Goal: Feedback & Contribution: Contribute content

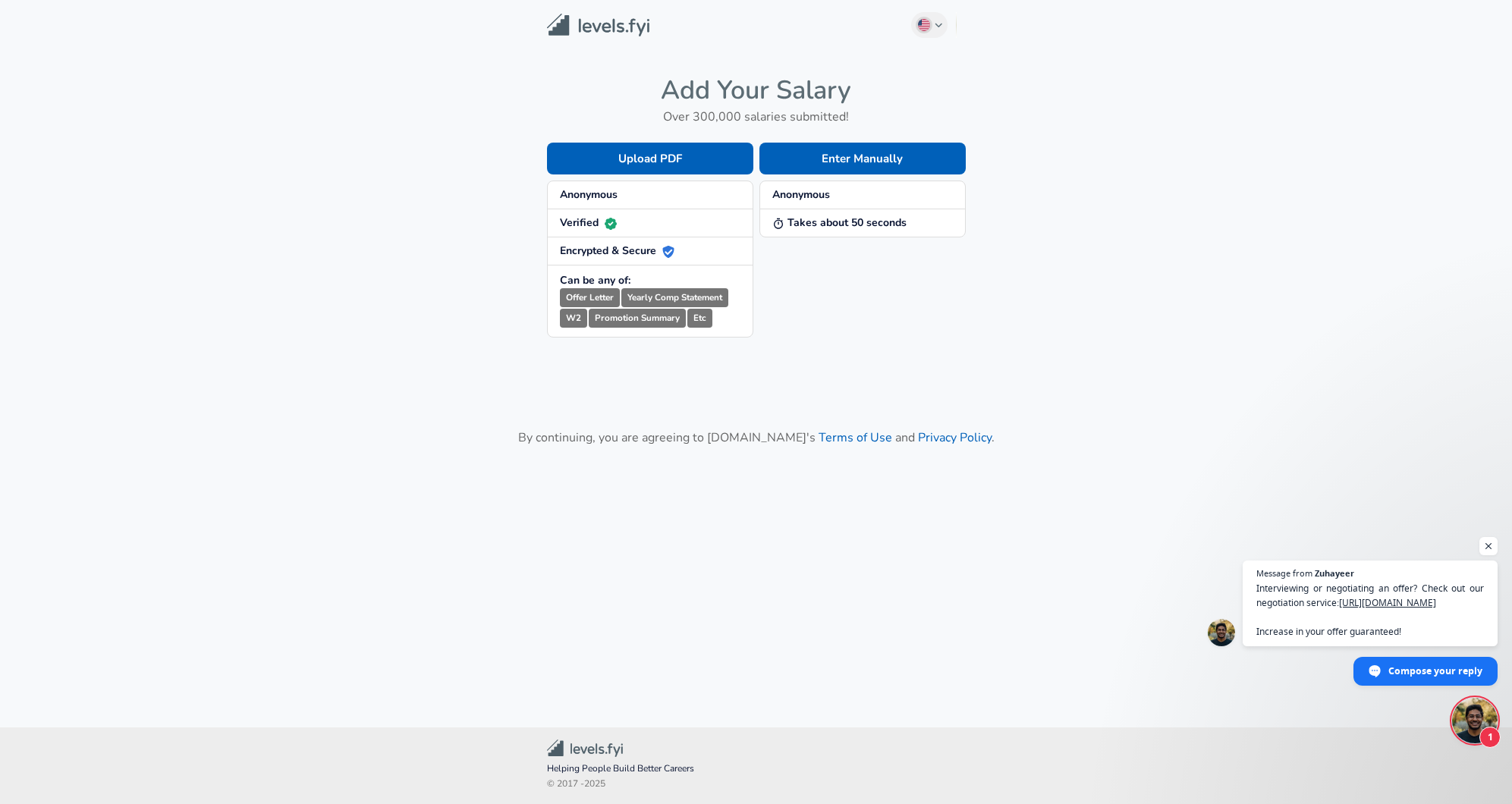
click at [633, 199] on span "Anonymous" at bounding box center [651, 195] width 181 height 15
click at [594, 192] on strong "Anonymous" at bounding box center [589, 195] width 58 height 15
click at [874, 154] on button "Enter Manually" at bounding box center [862, 158] width 206 height 31
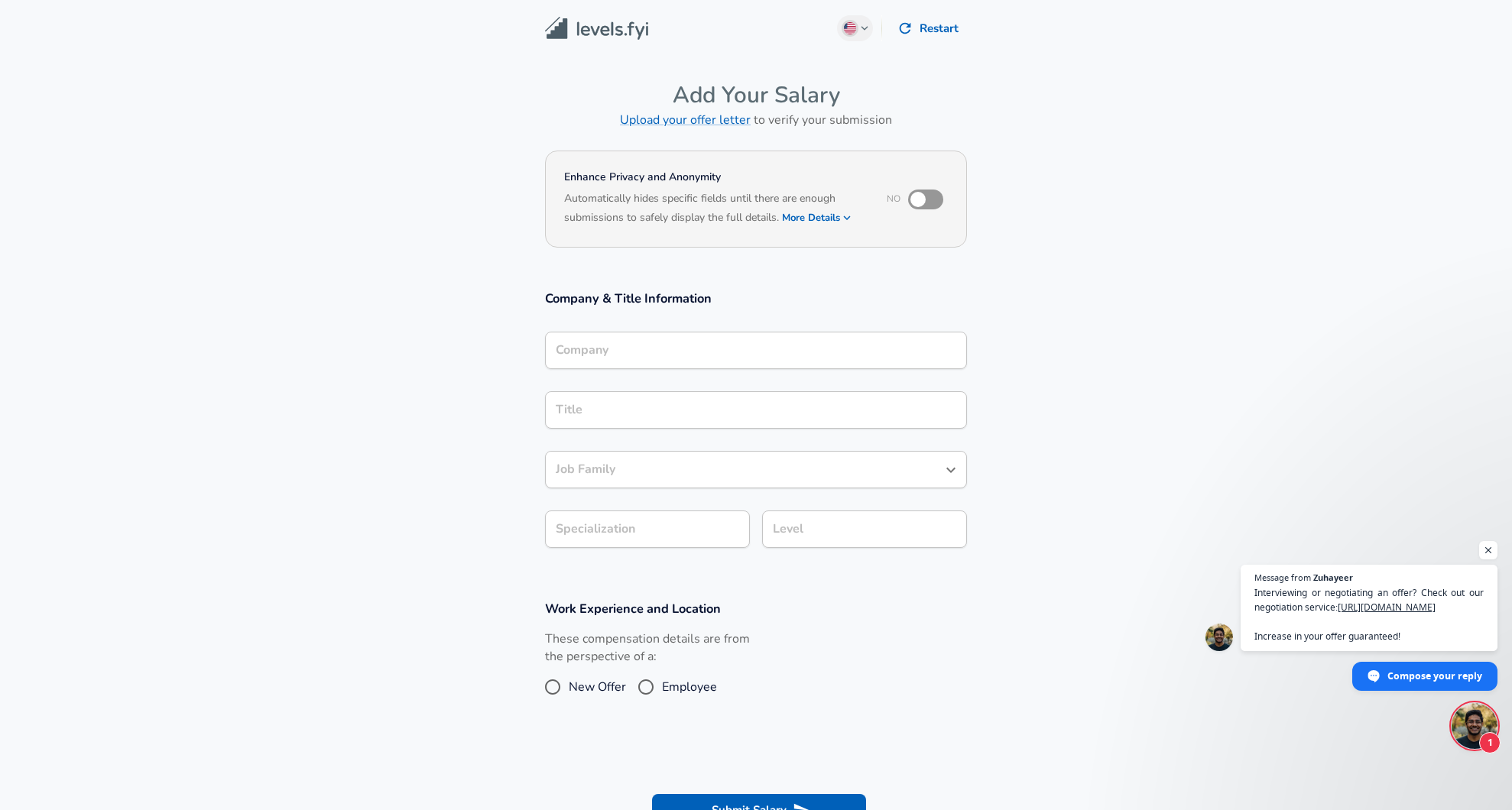
click at [689, 338] on div "Company" at bounding box center [756, 351] width 422 height 38
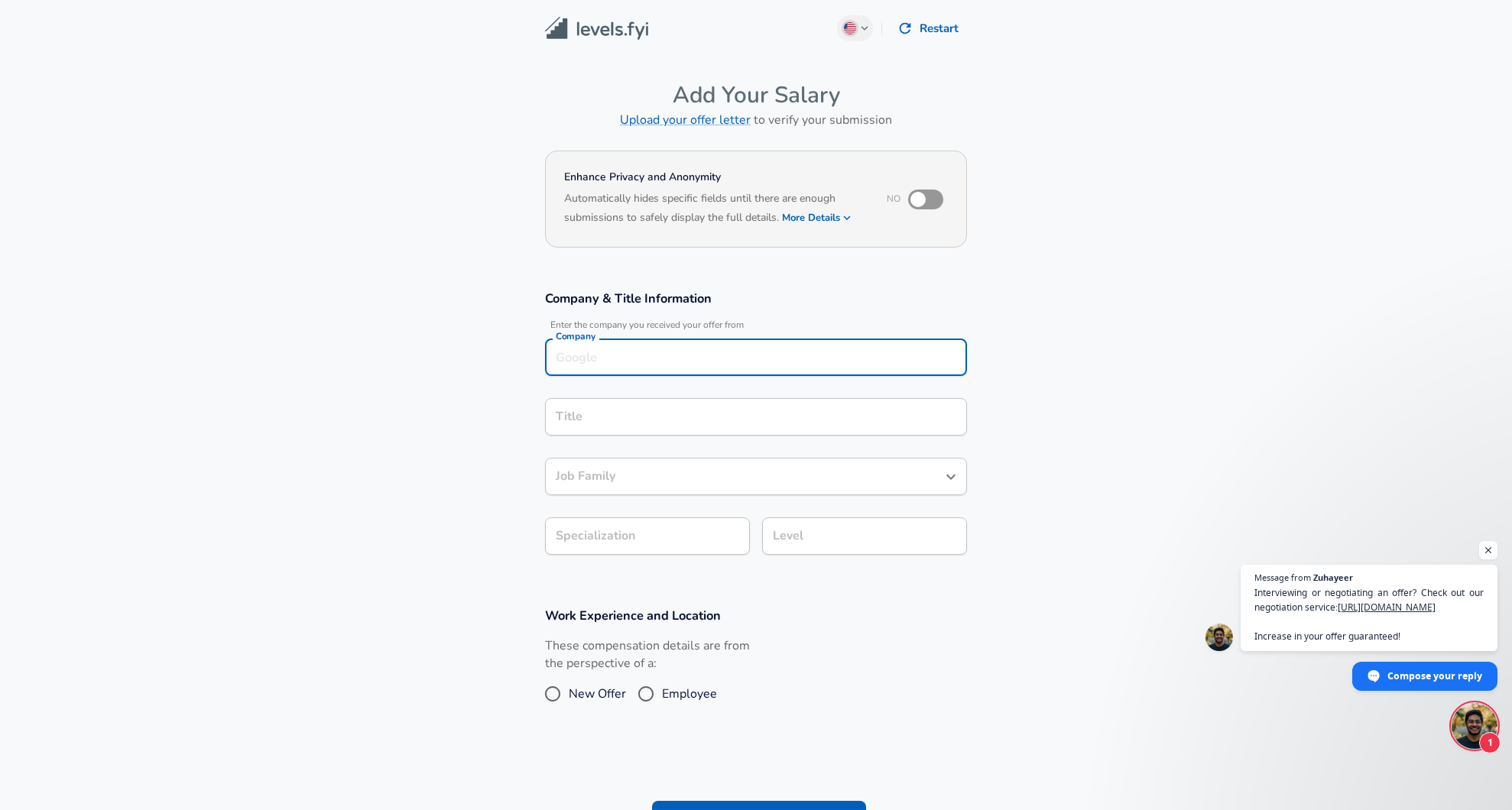
scroll to position [15, 0]
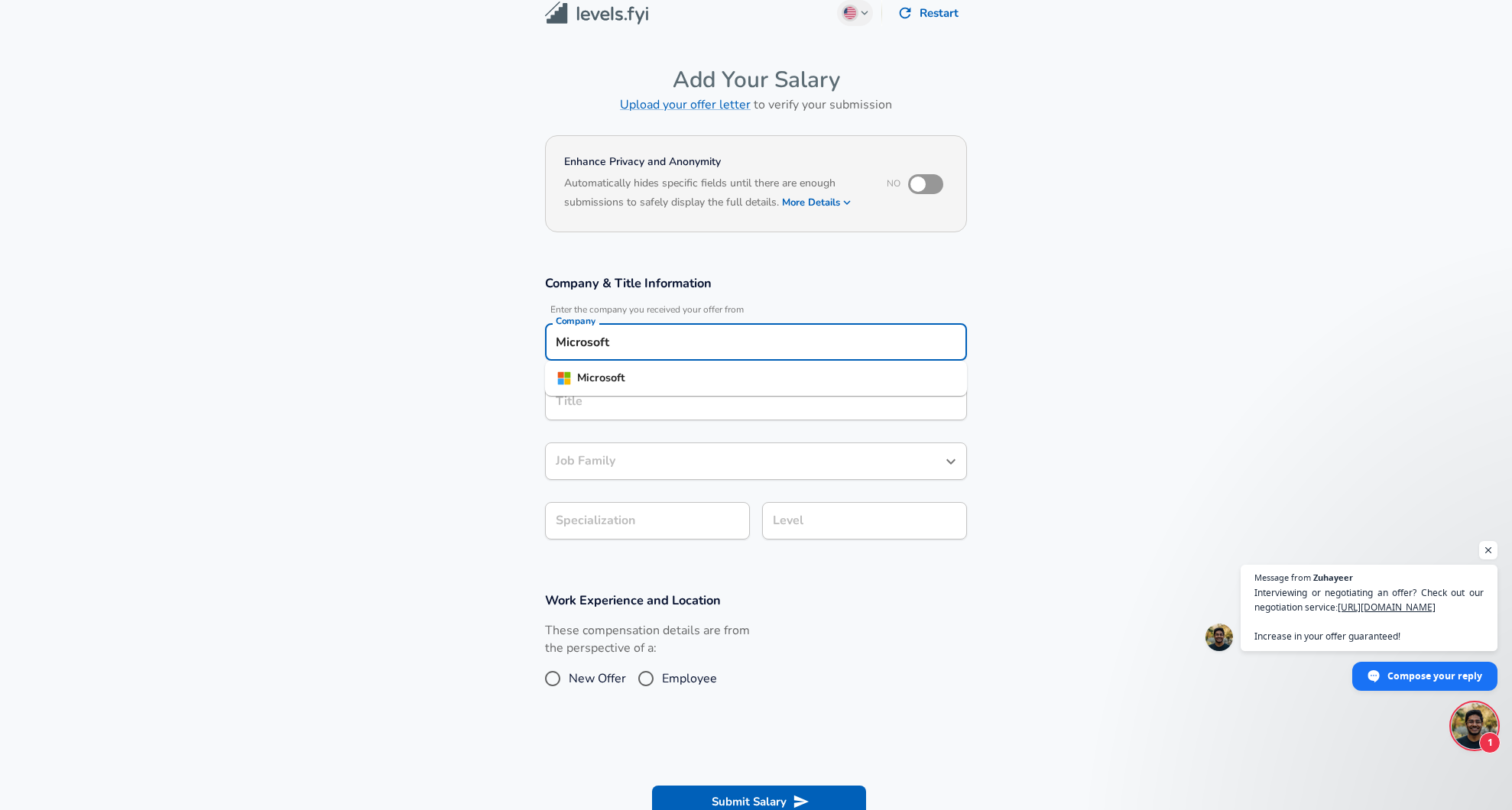
type input "Microsoft"
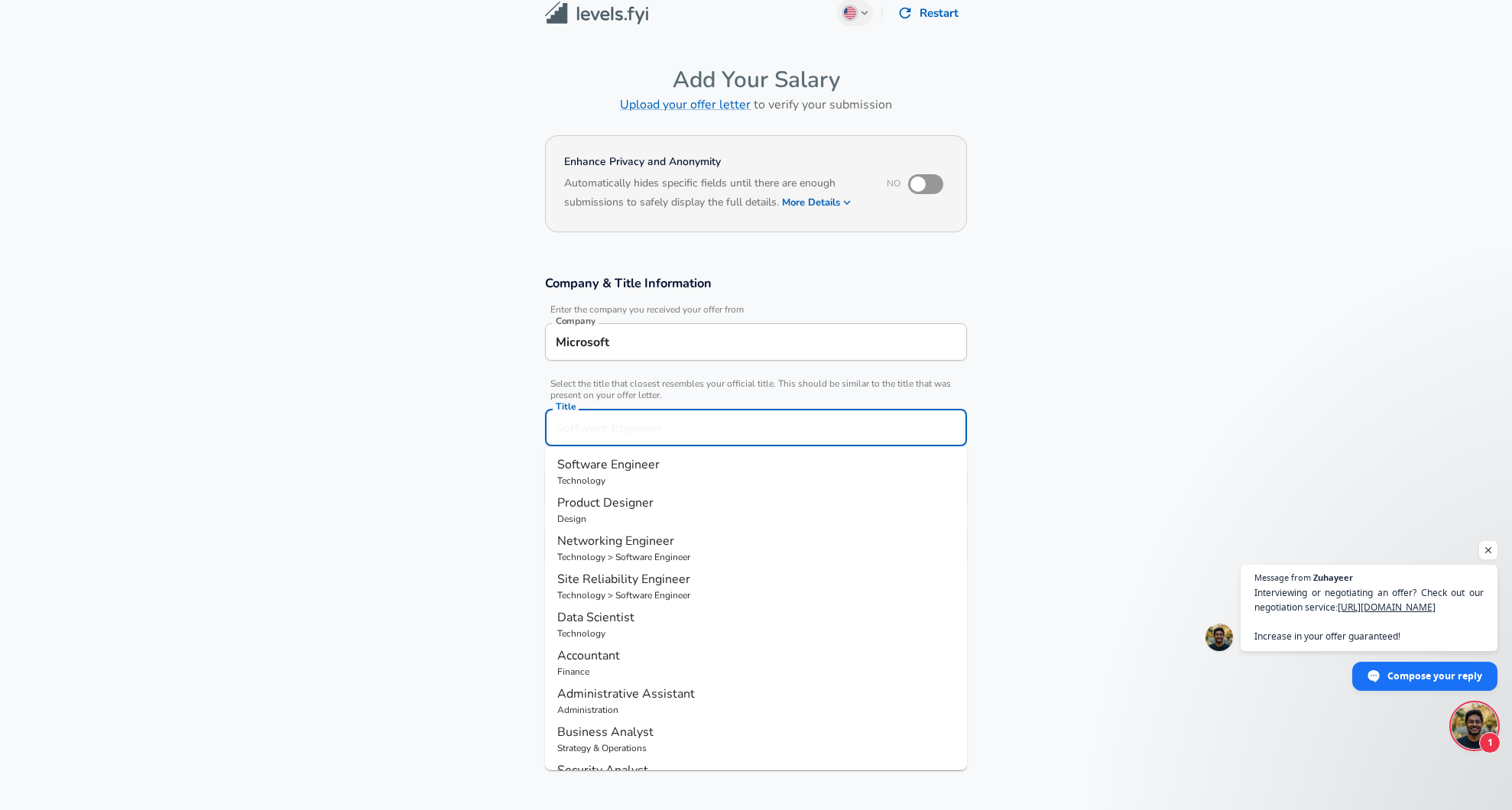
scroll to position [46, 0]
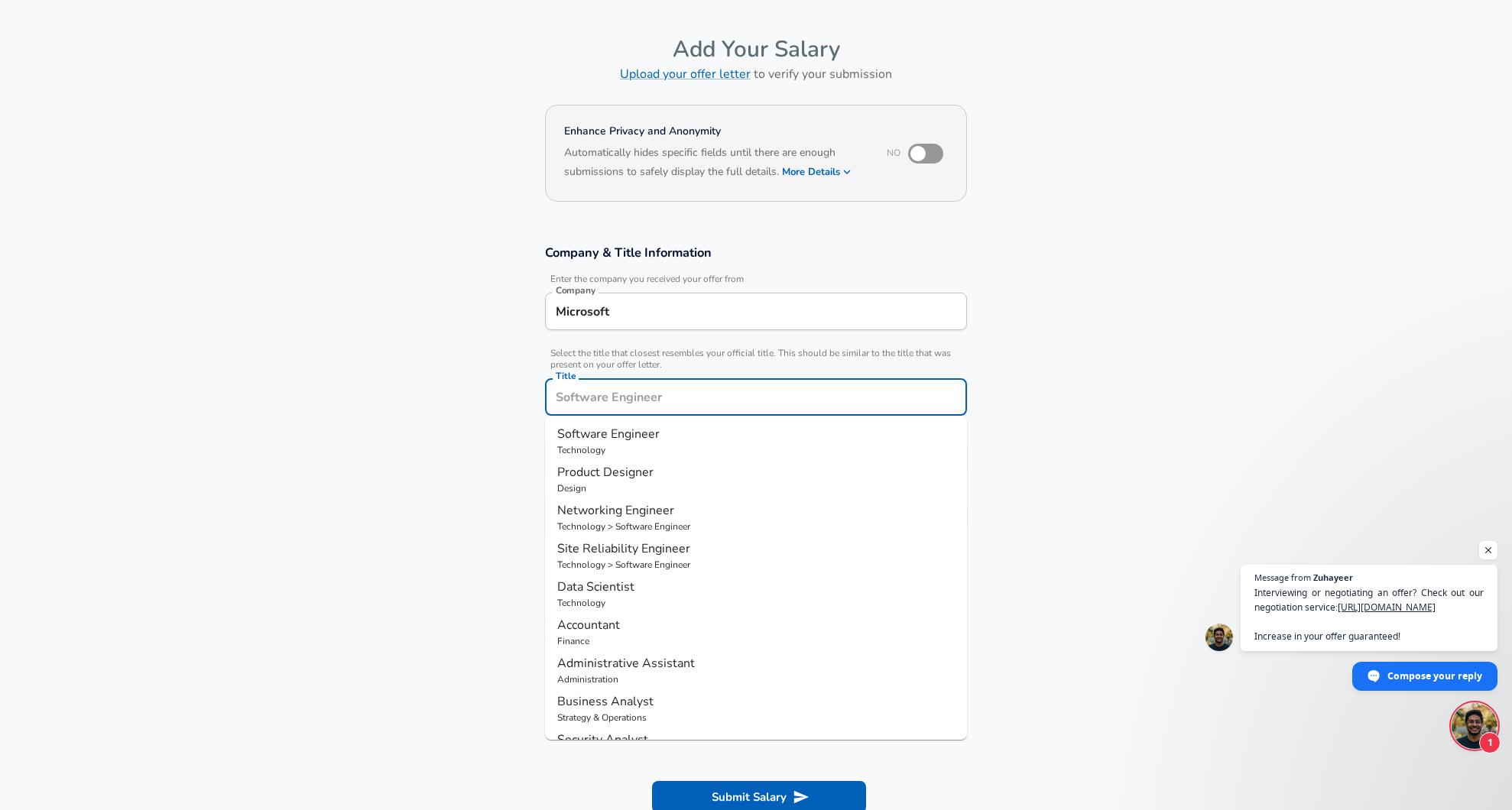
click at [772, 407] on input "Title" at bounding box center [756, 397] width 408 height 24
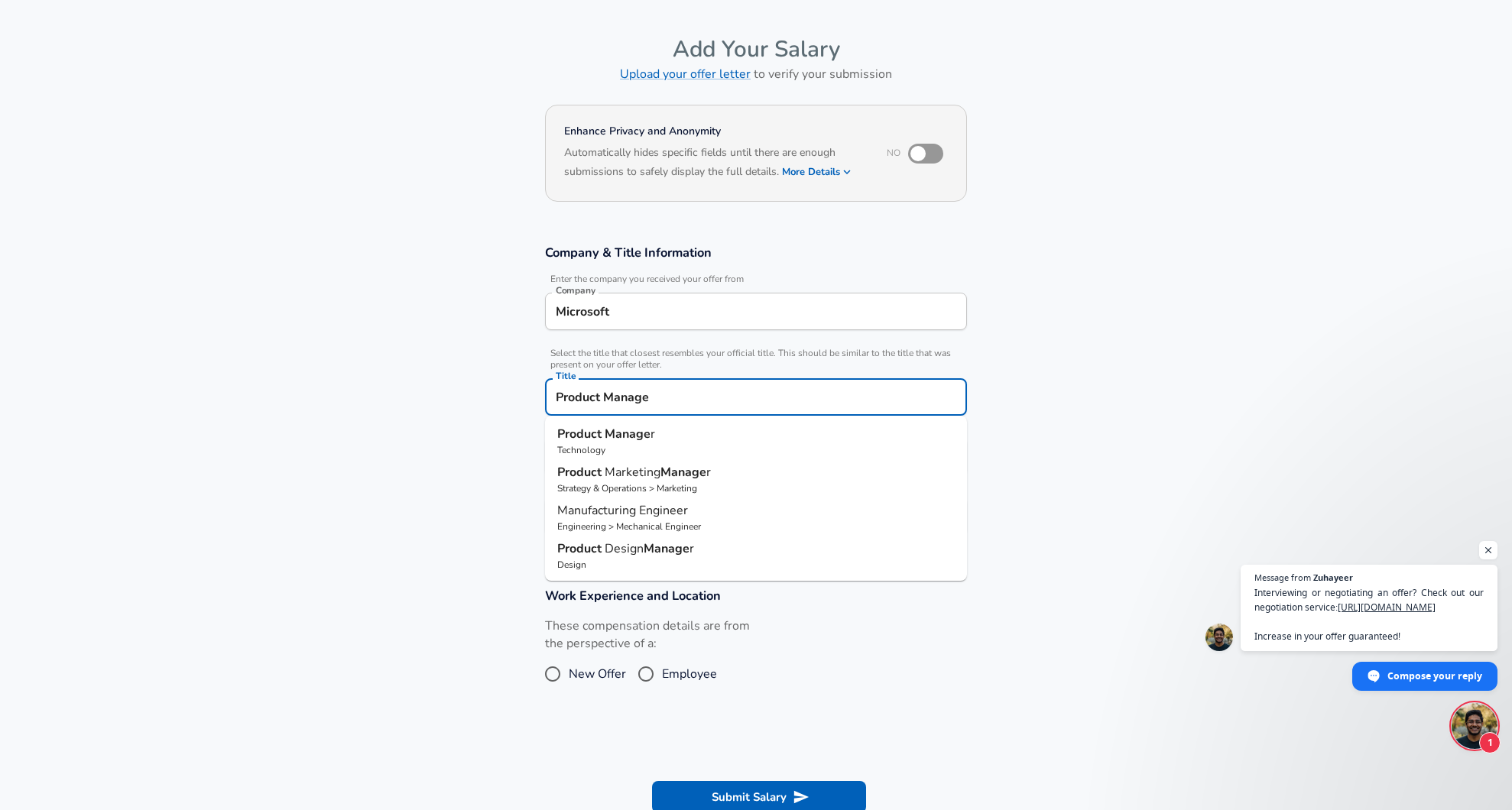
type input "Product Manager"
click at [629, 444] on p "Technology" at bounding box center [756, 451] width 397 height 14
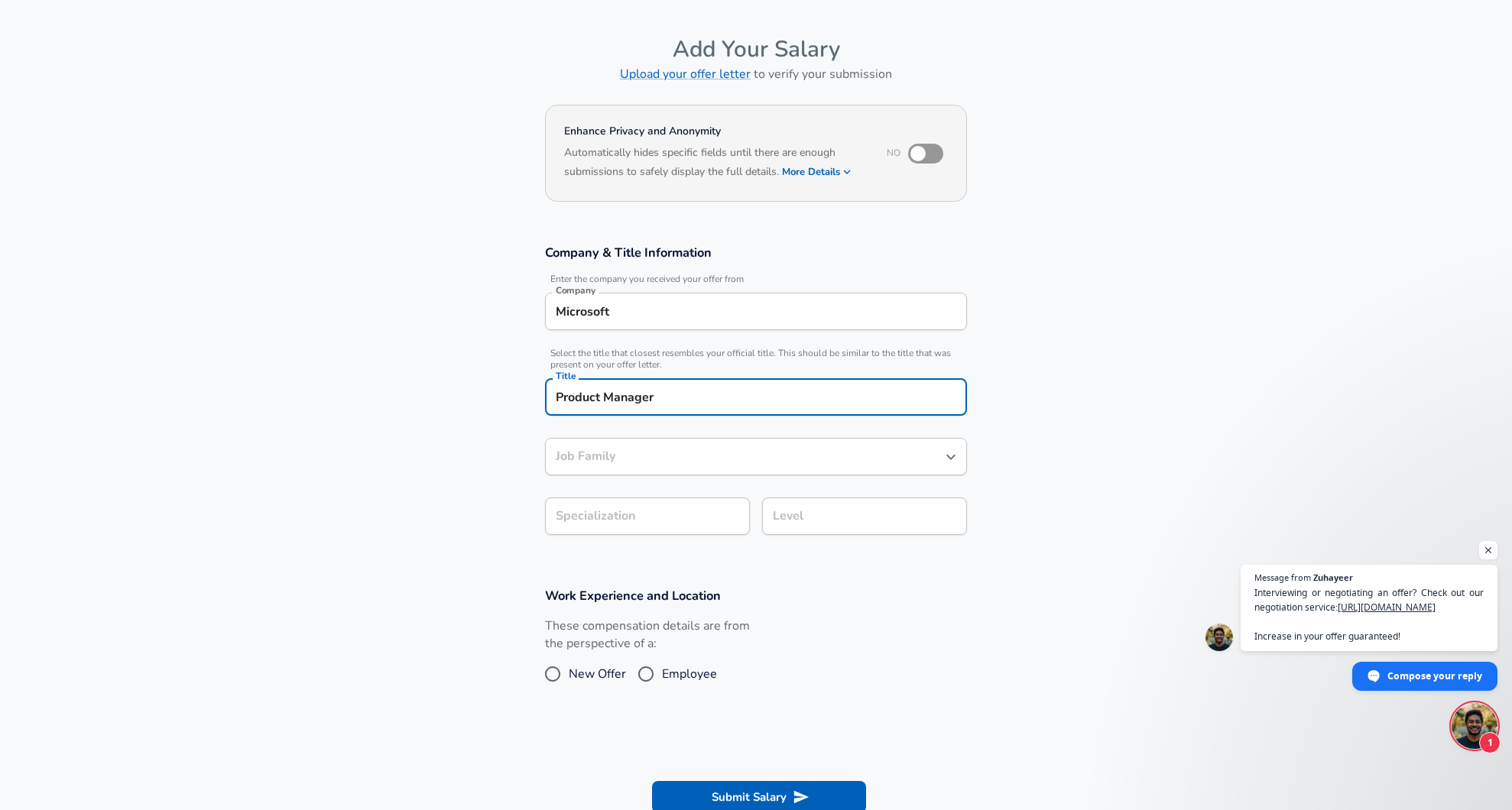
type input "Product Manager"
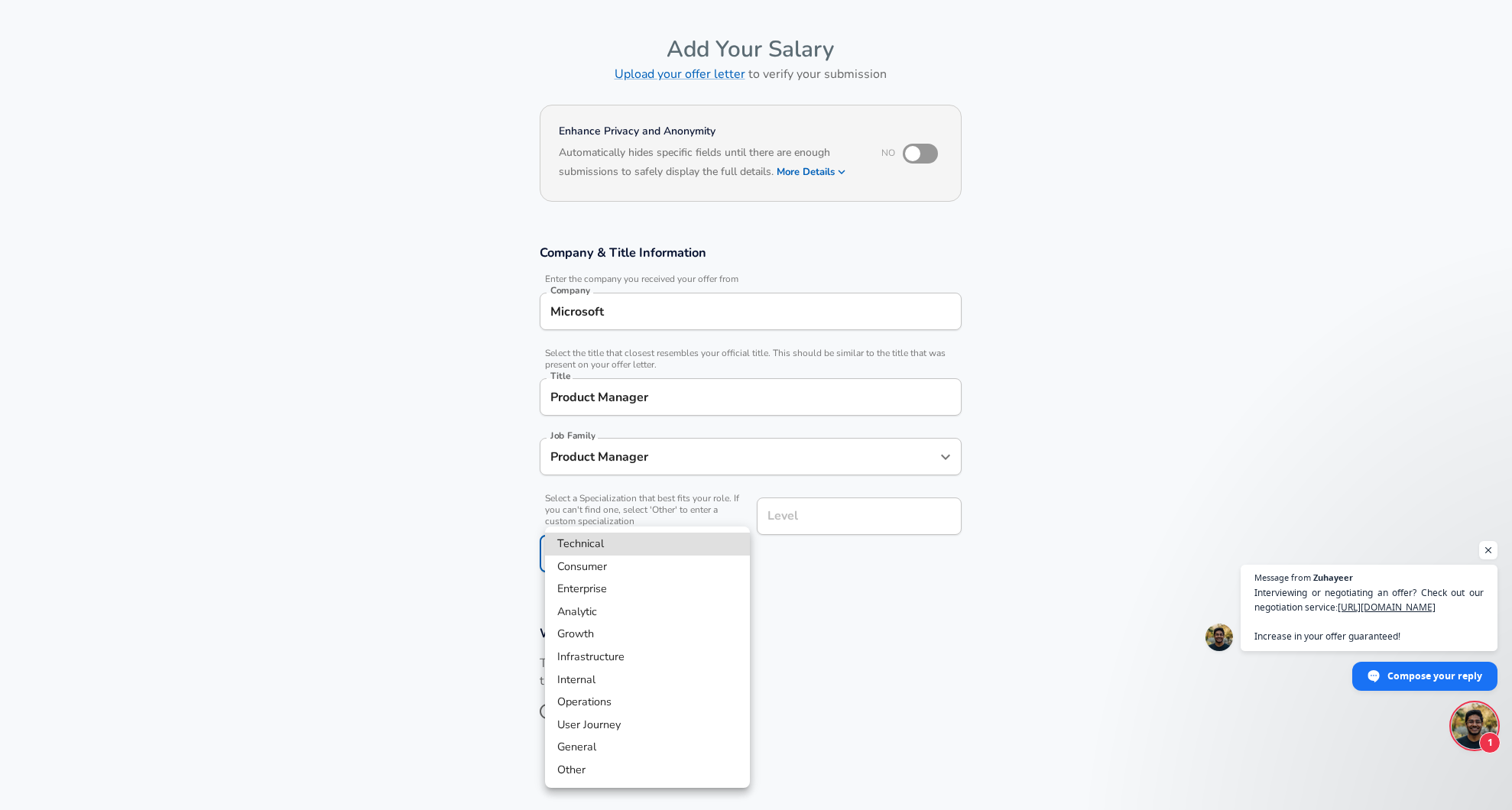
scroll to position [92, 0]
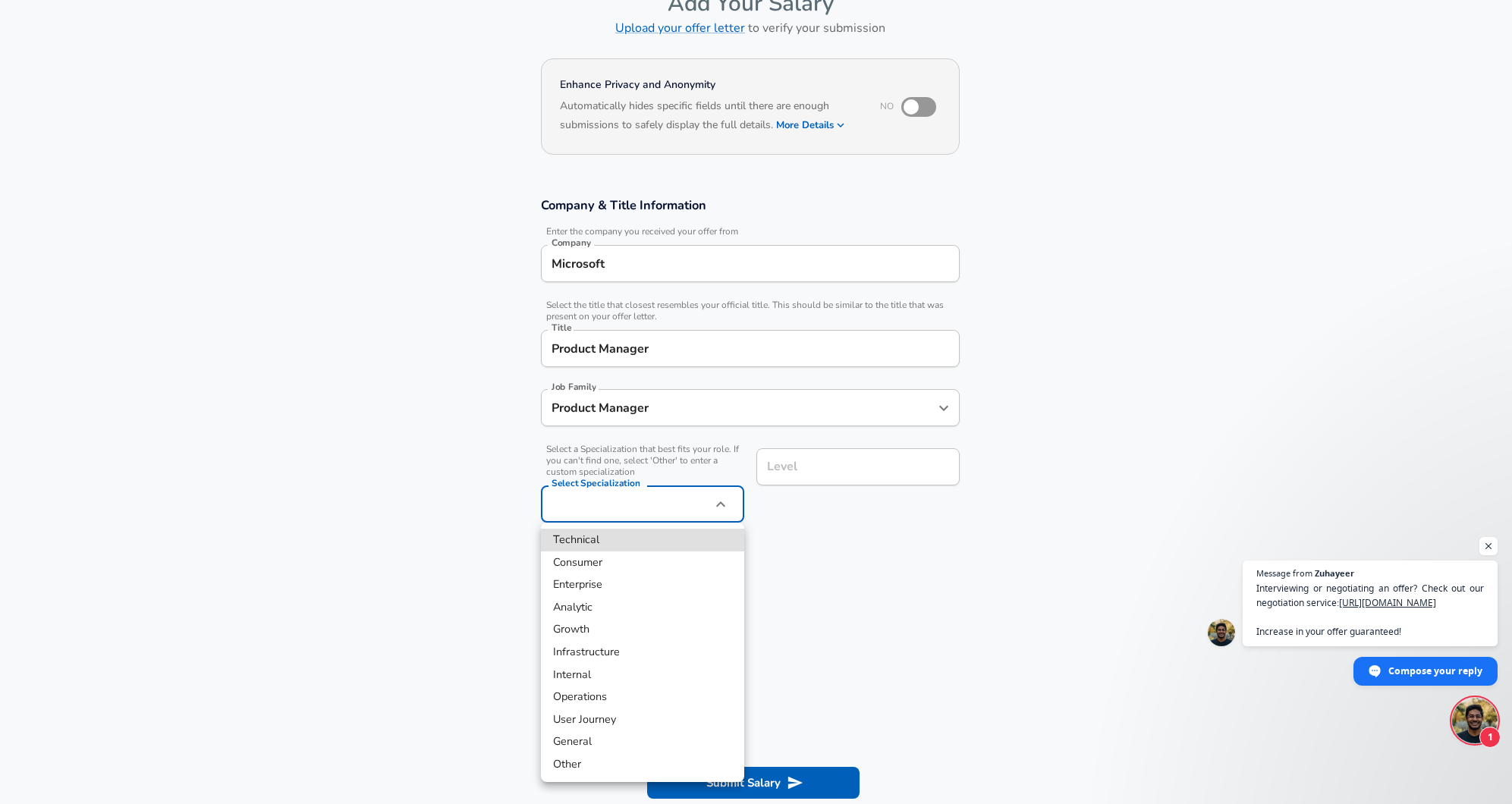
click at [628, 513] on body "English ([GEOGRAPHIC_DATA]) Change Restart Add Your Salary Upload your offer le…" at bounding box center [756, 311] width 1512 height 804
click at [653, 716] on li "User Journey" at bounding box center [642, 719] width 204 height 23
type input "User Journey"
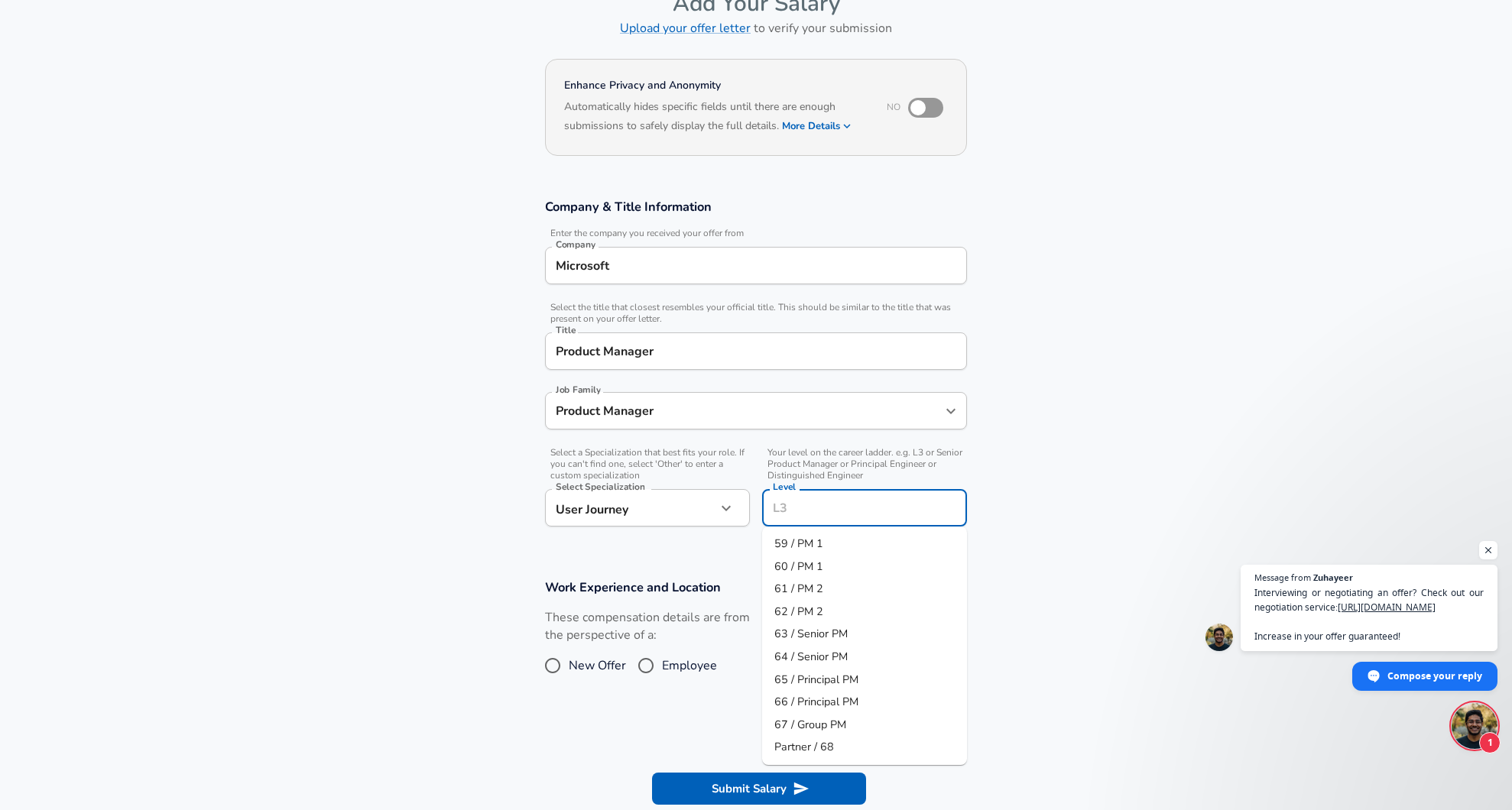
scroll to position [122, 0]
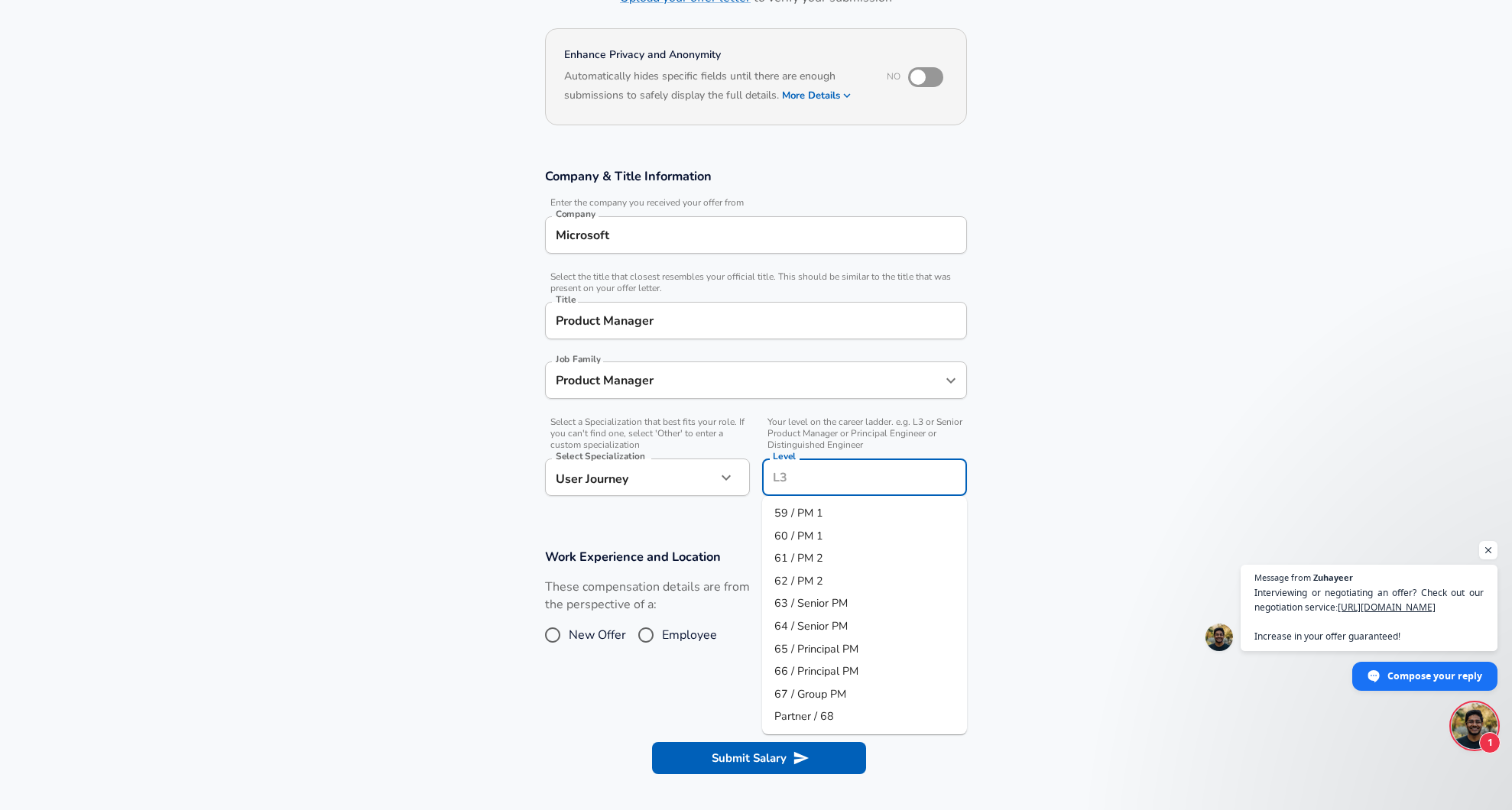
click at [901, 477] on input "Level" at bounding box center [864, 477] width 191 height 24
click at [819, 650] on span "65 / Principal PM" at bounding box center [816, 648] width 84 height 15
type input "65 / Principal PM"
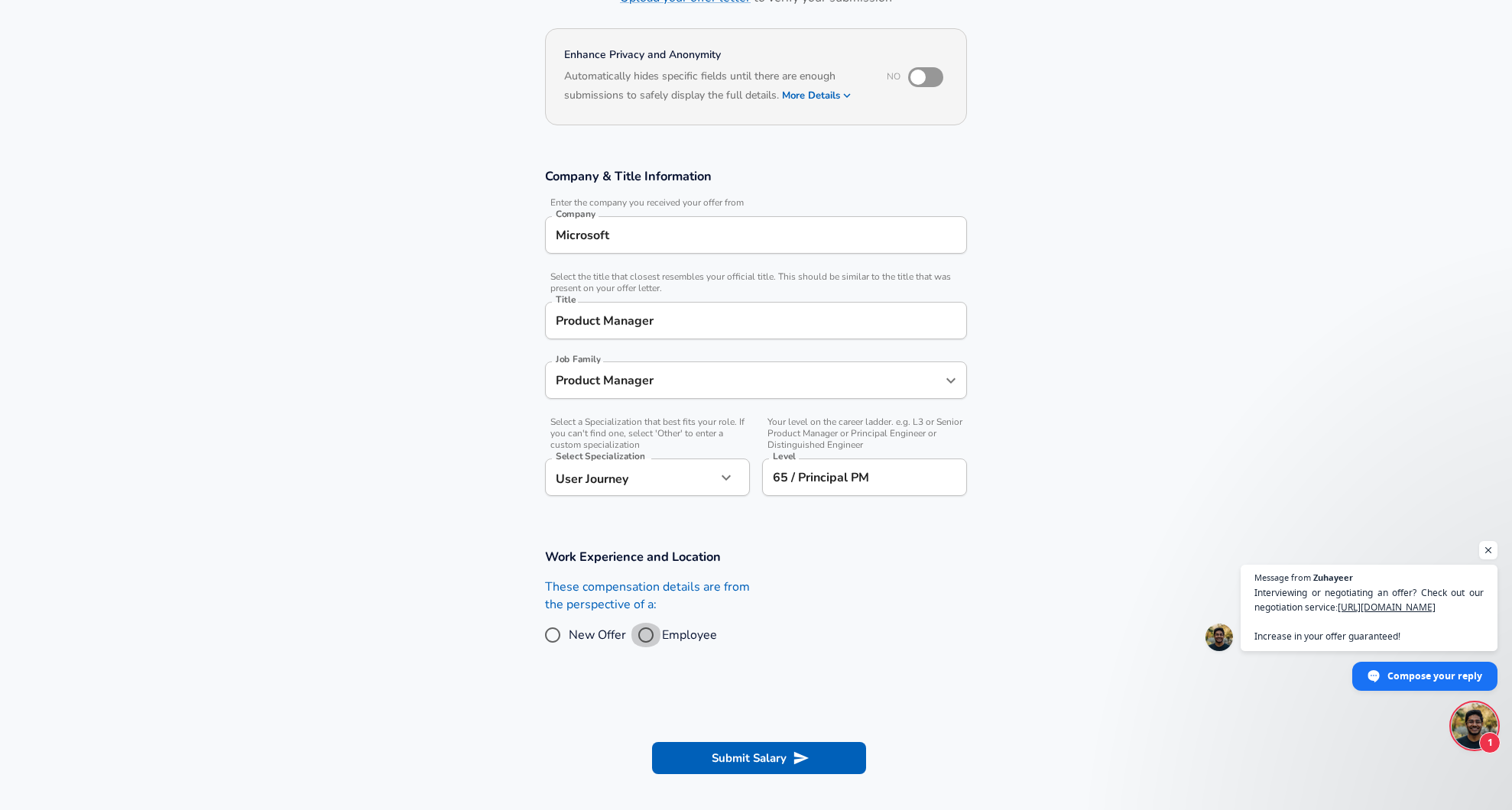
click at [647, 635] on input "Employee" at bounding box center [646, 635] width 32 height 25
radio input "true"
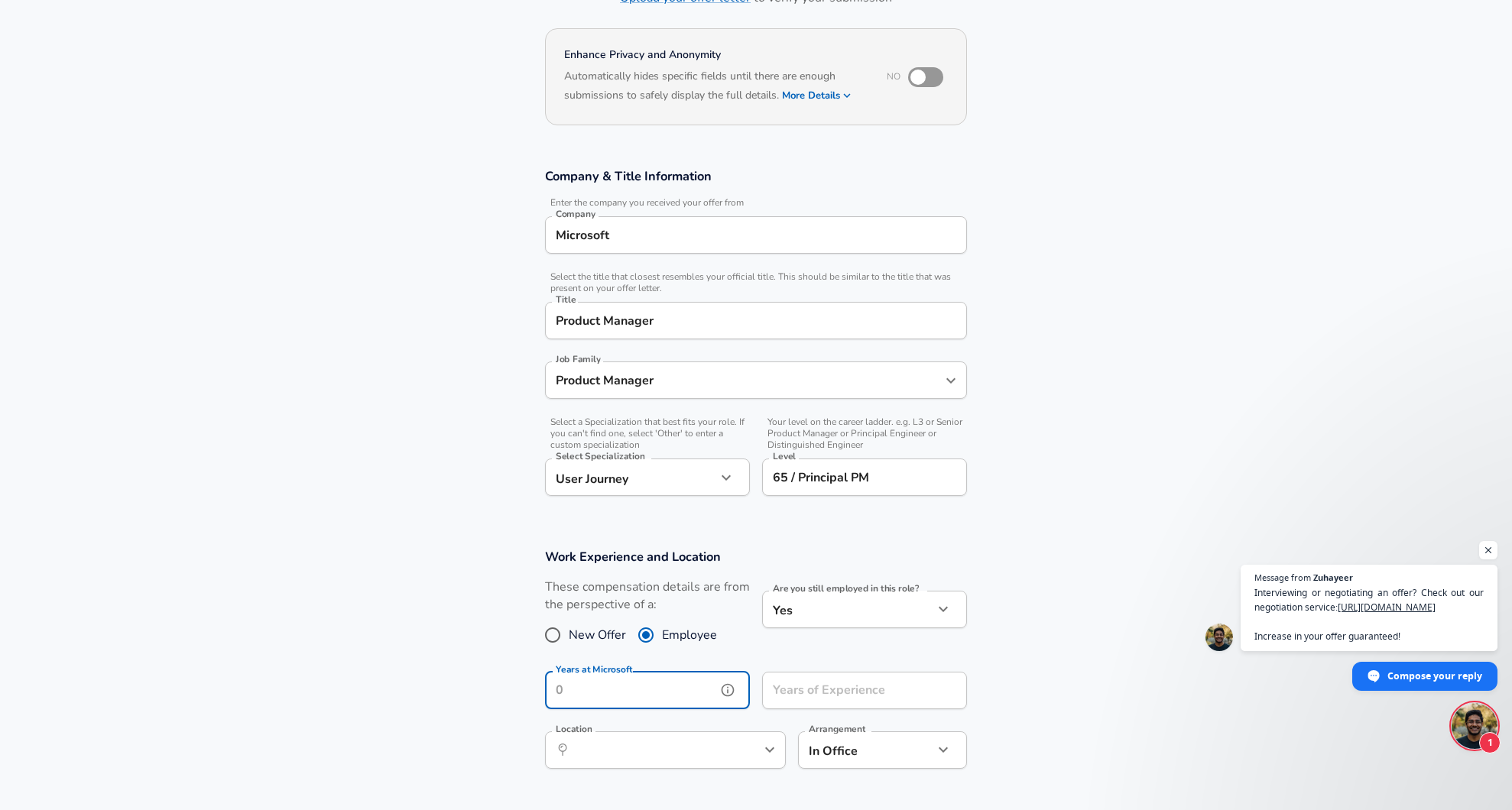
click at [628, 682] on input "Years at Microsoft" at bounding box center [630, 690] width 171 height 38
type input "7"
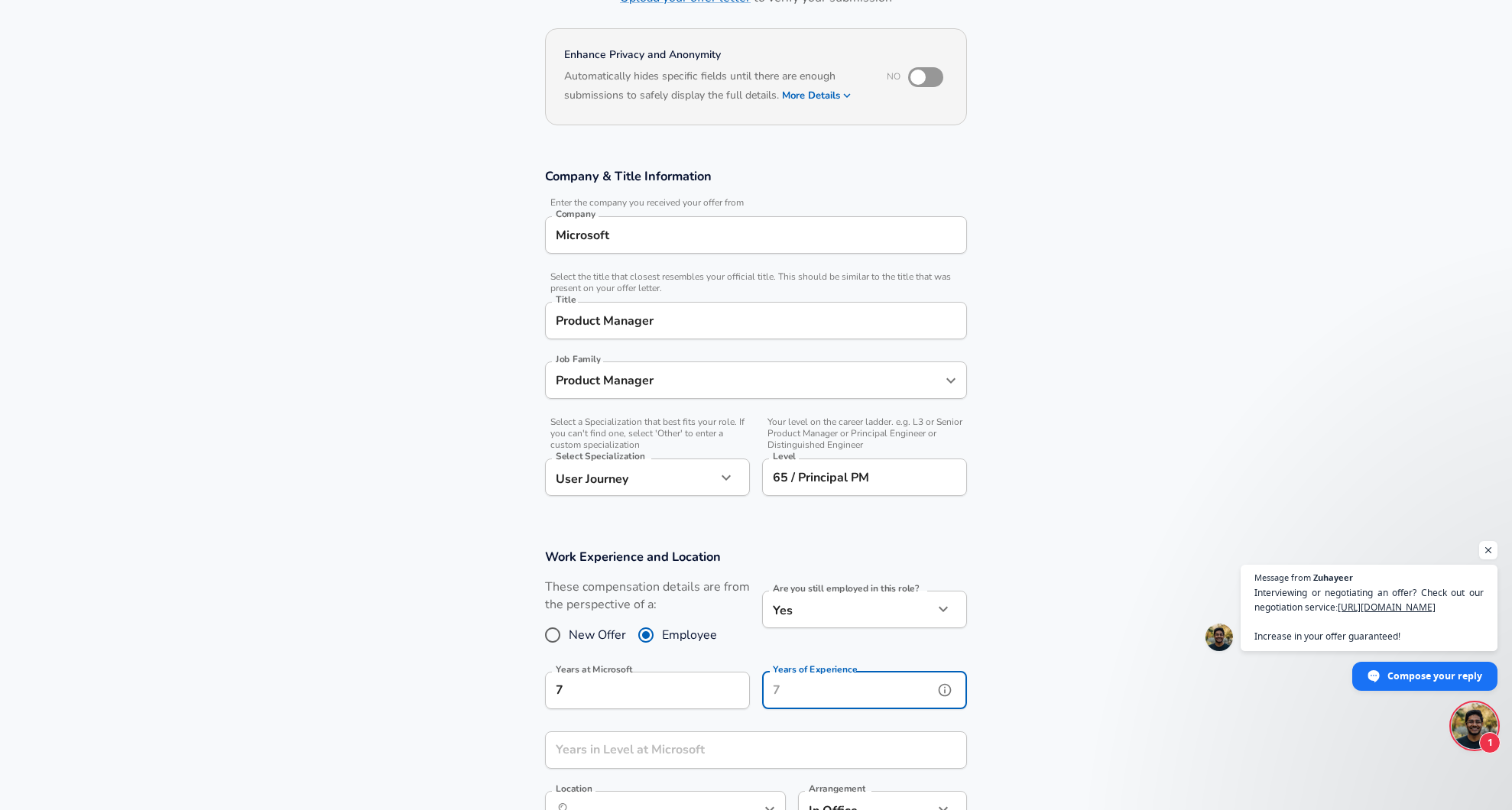
click at [801, 694] on input "Years of Experience" at bounding box center [847, 690] width 171 height 38
type input "20"
click at [1057, 702] on section "Work Experience and Location These compensation details are from the perspectiv…" at bounding box center [756, 696] width 1512 height 332
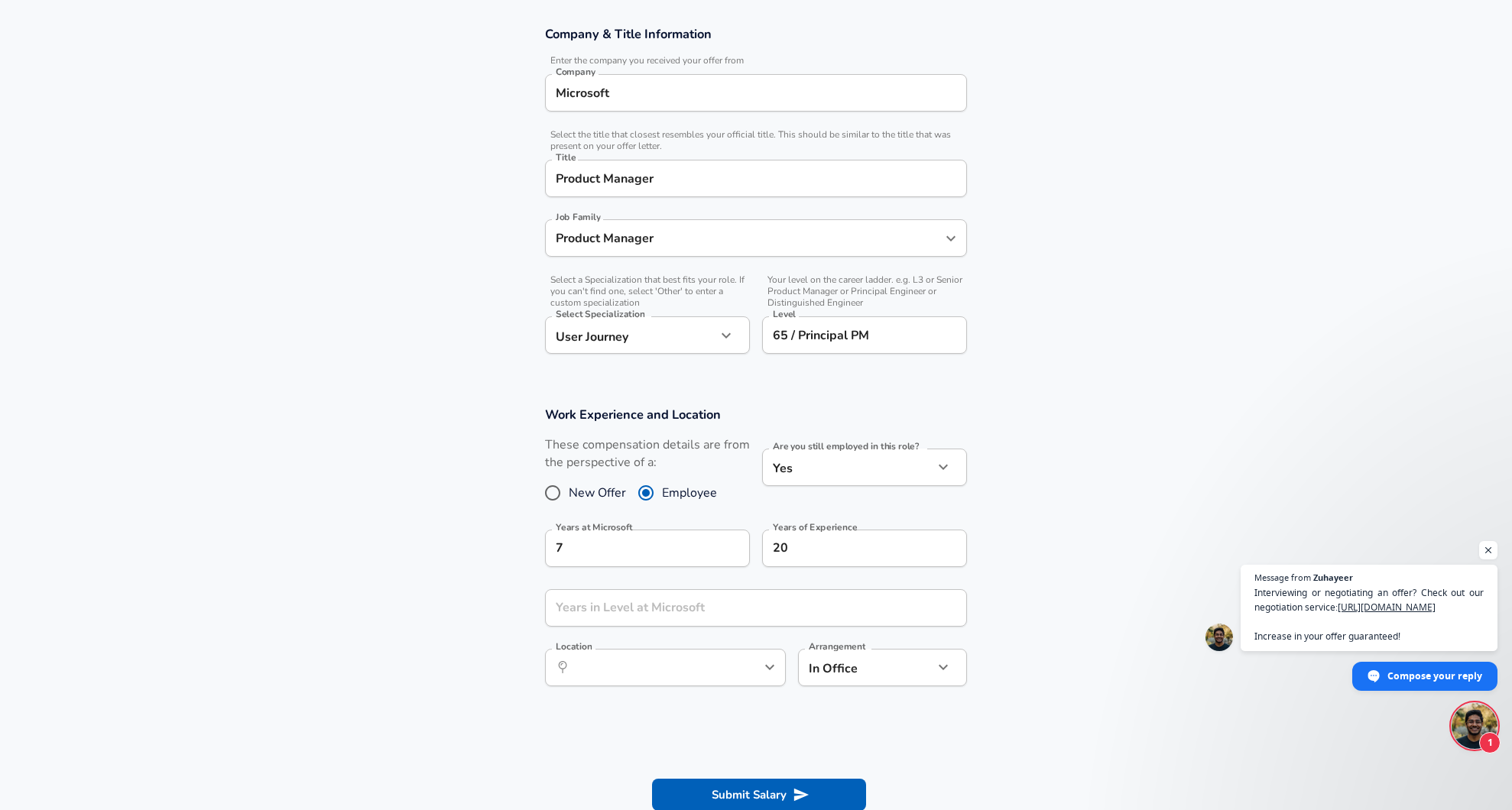
scroll to position [275, 0]
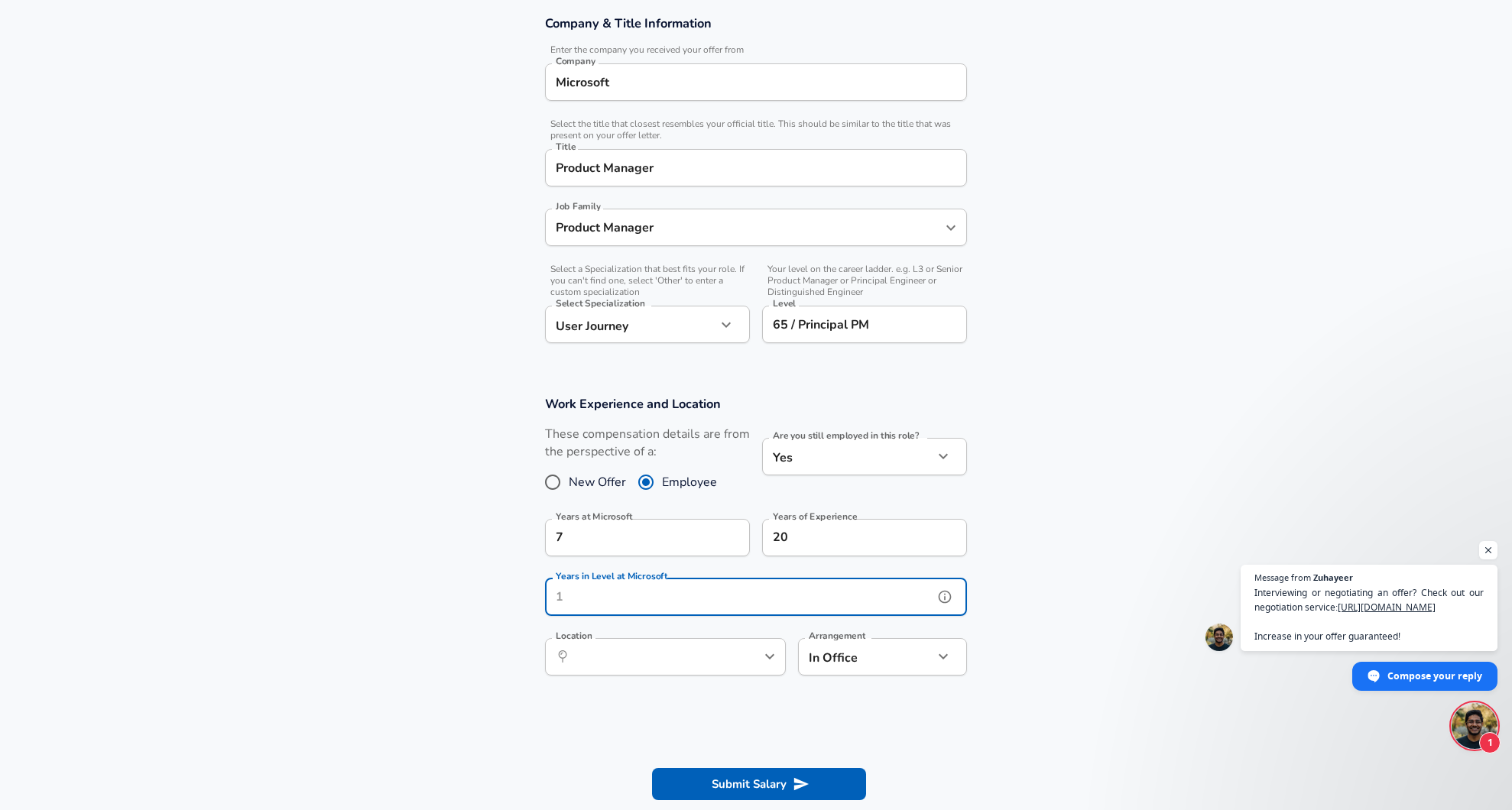
click at [654, 604] on input "Years in Level at Microsoft" at bounding box center [739, 597] width 388 height 38
click at [772, 658] on icon "Open" at bounding box center [770, 657] width 19 height 19
type input "1"
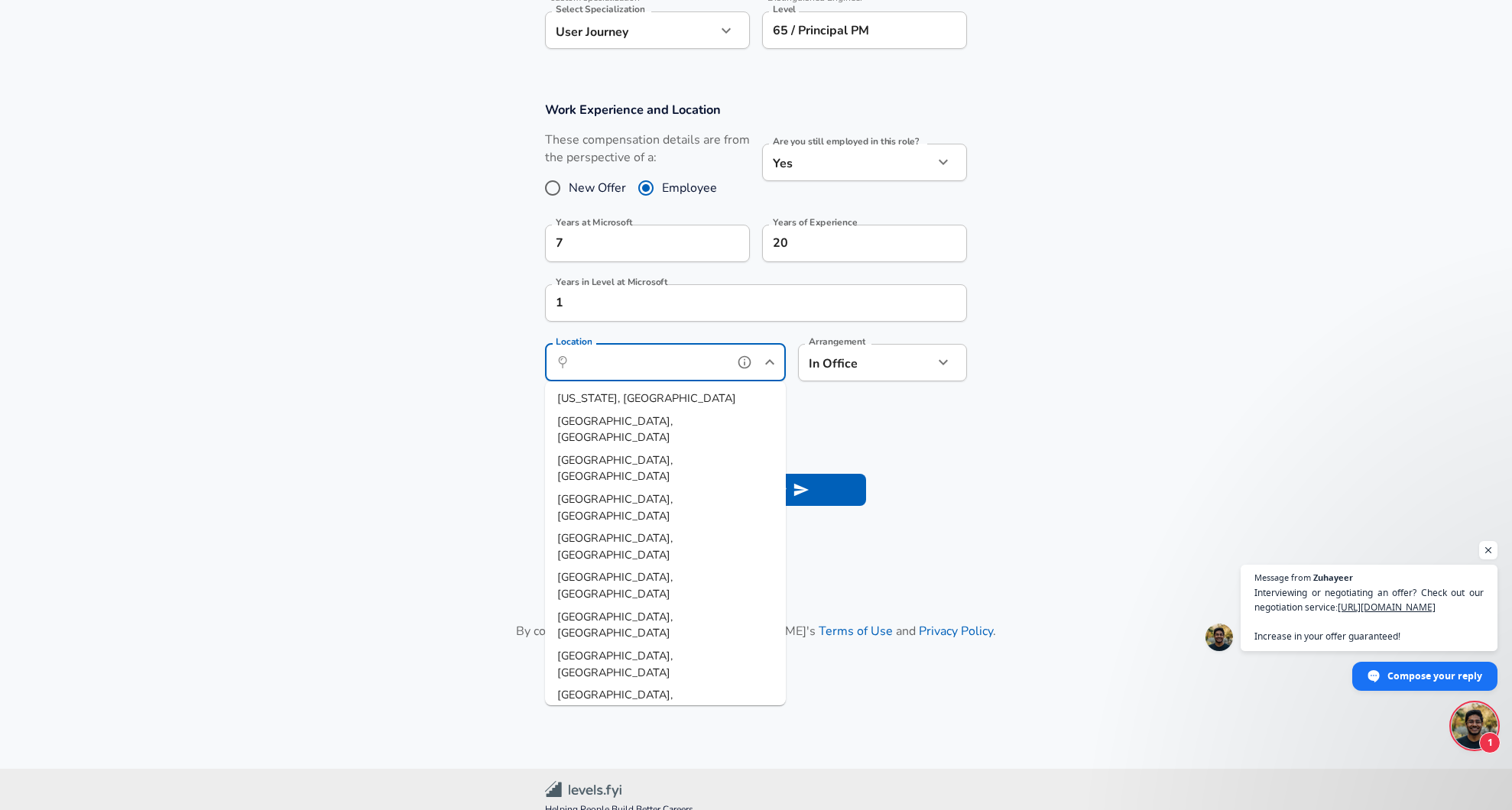
scroll to position [581, 0]
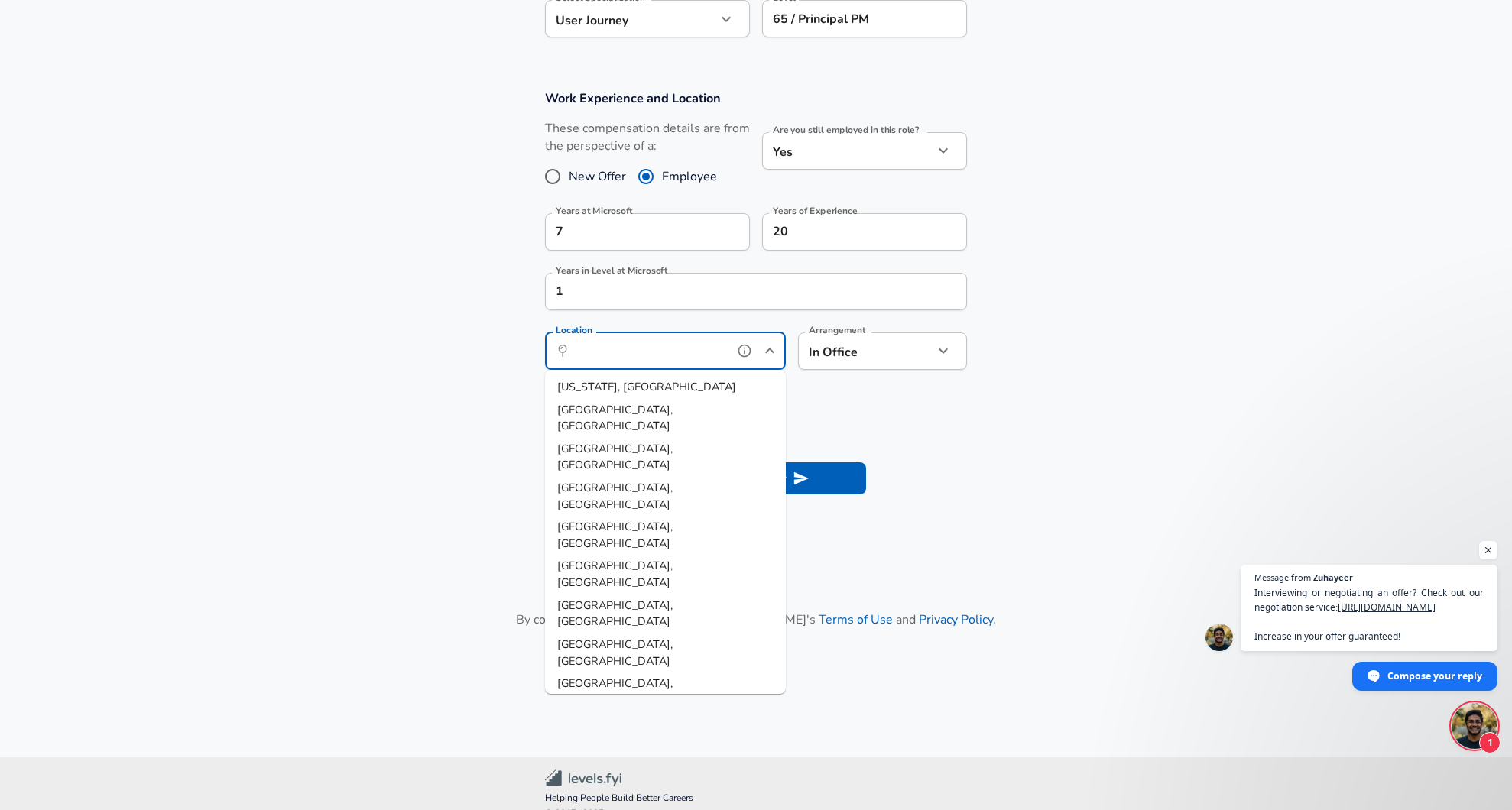
click at [603, 715] on span "[GEOGRAPHIC_DATA], [GEOGRAPHIC_DATA]" at bounding box center [615, 731] width 116 height 32
type input "[GEOGRAPHIC_DATA], [GEOGRAPHIC_DATA]"
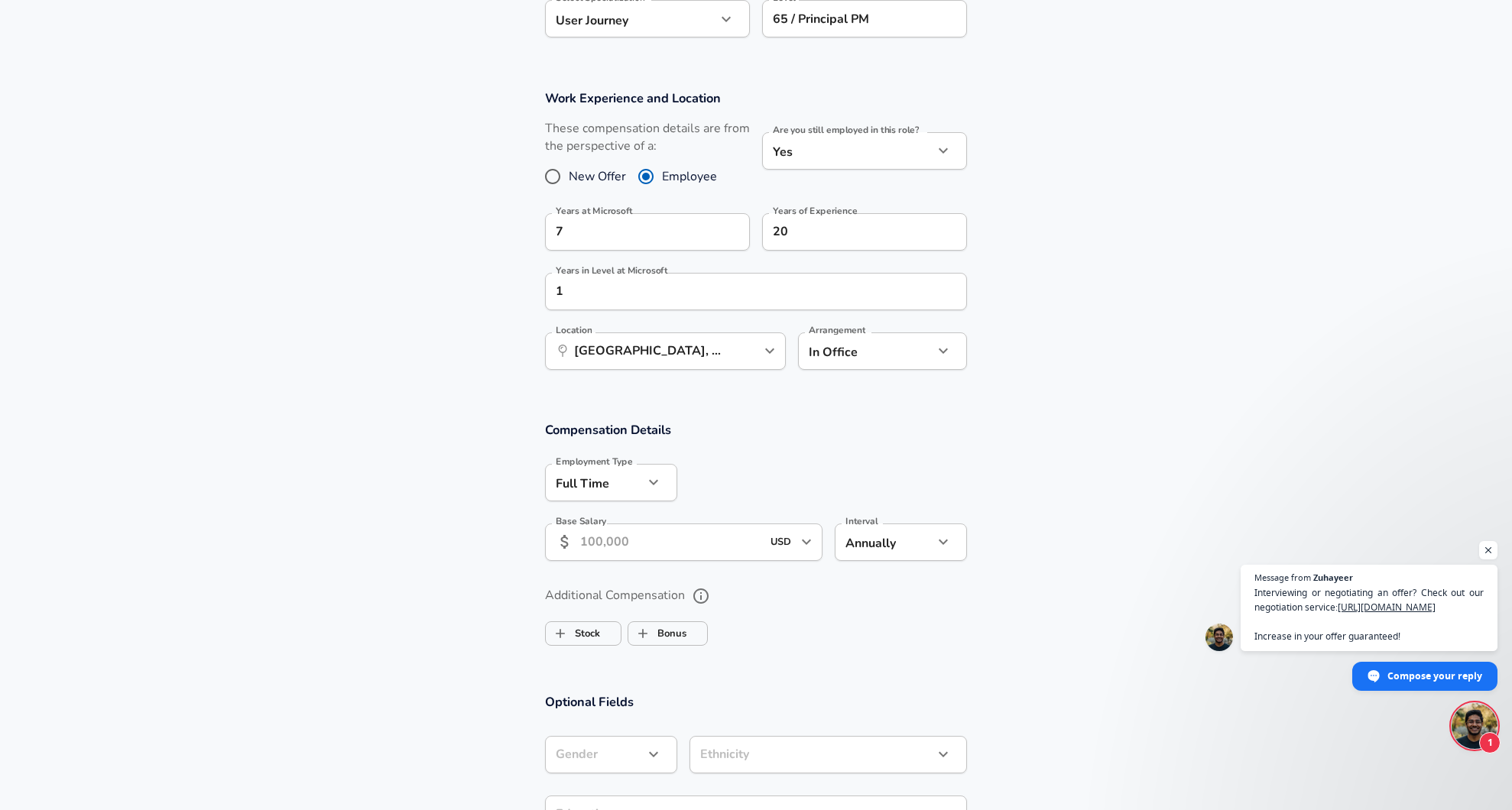
click at [678, 544] on input "Base Salary" at bounding box center [671, 543] width 181 height 38
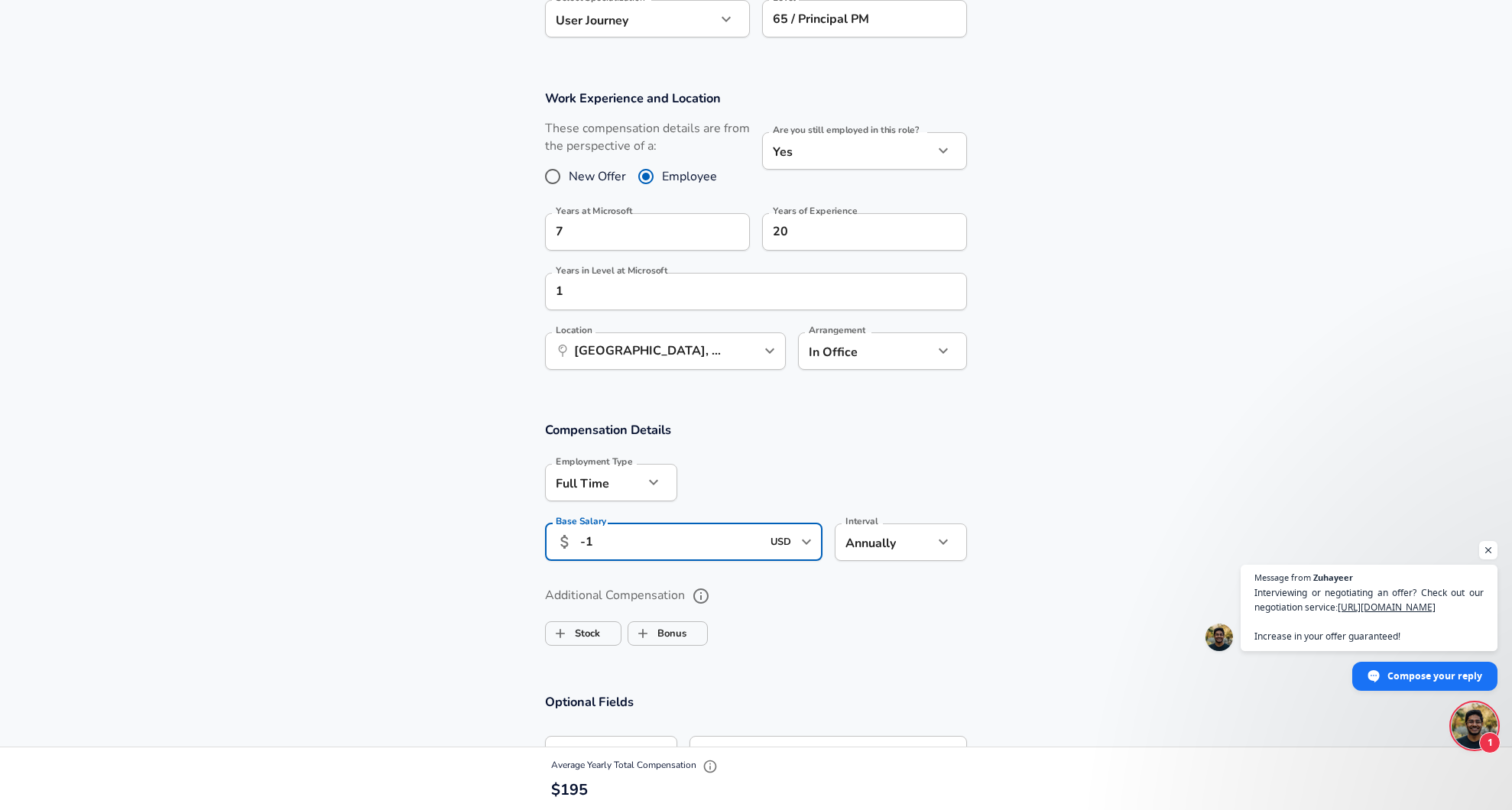
type input "-"
type input "195,000"
click at [881, 659] on section "Compensation Details Employment Type [DEMOGRAPHIC_DATA] full_time Employment Ty…" at bounding box center [756, 540] width 1512 height 272
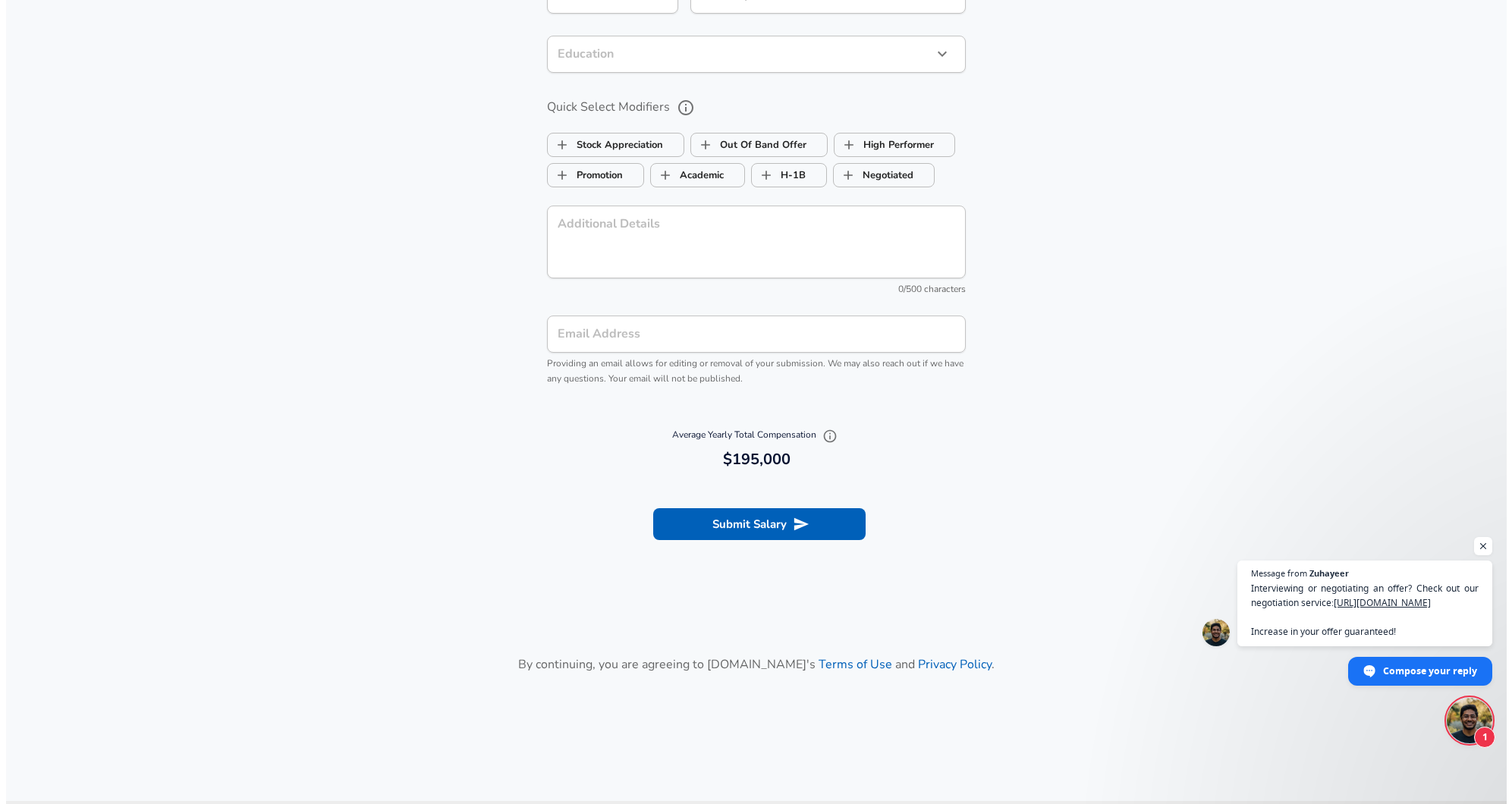
scroll to position [1404, 0]
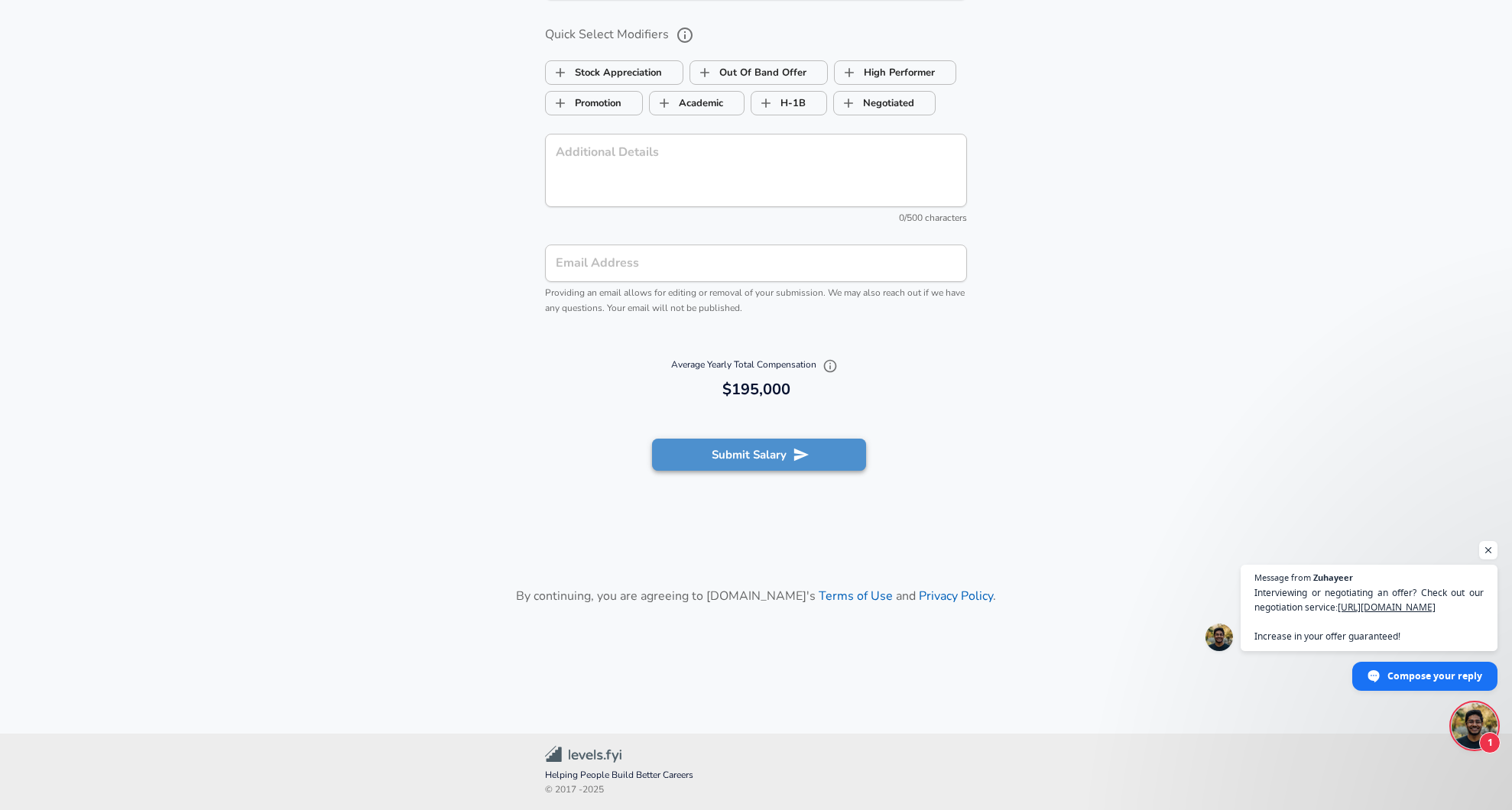
click at [770, 451] on button "Submit Salary" at bounding box center [759, 455] width 214 height 32
